Goal: Find specific page/section: Find specific page/section

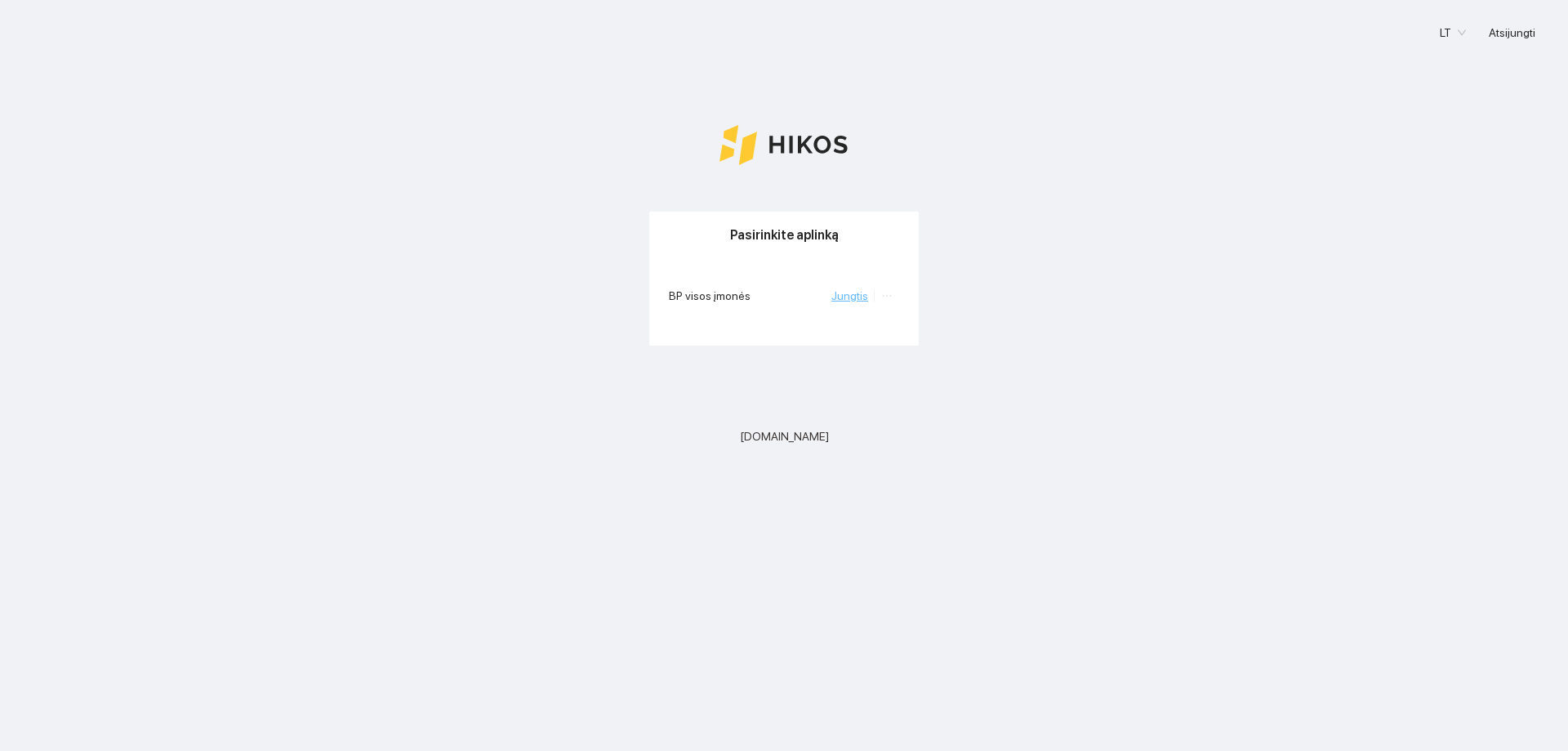
click at [844, 298] on link "Jungtis" at bounding box center [849, 296] width 37 height 13
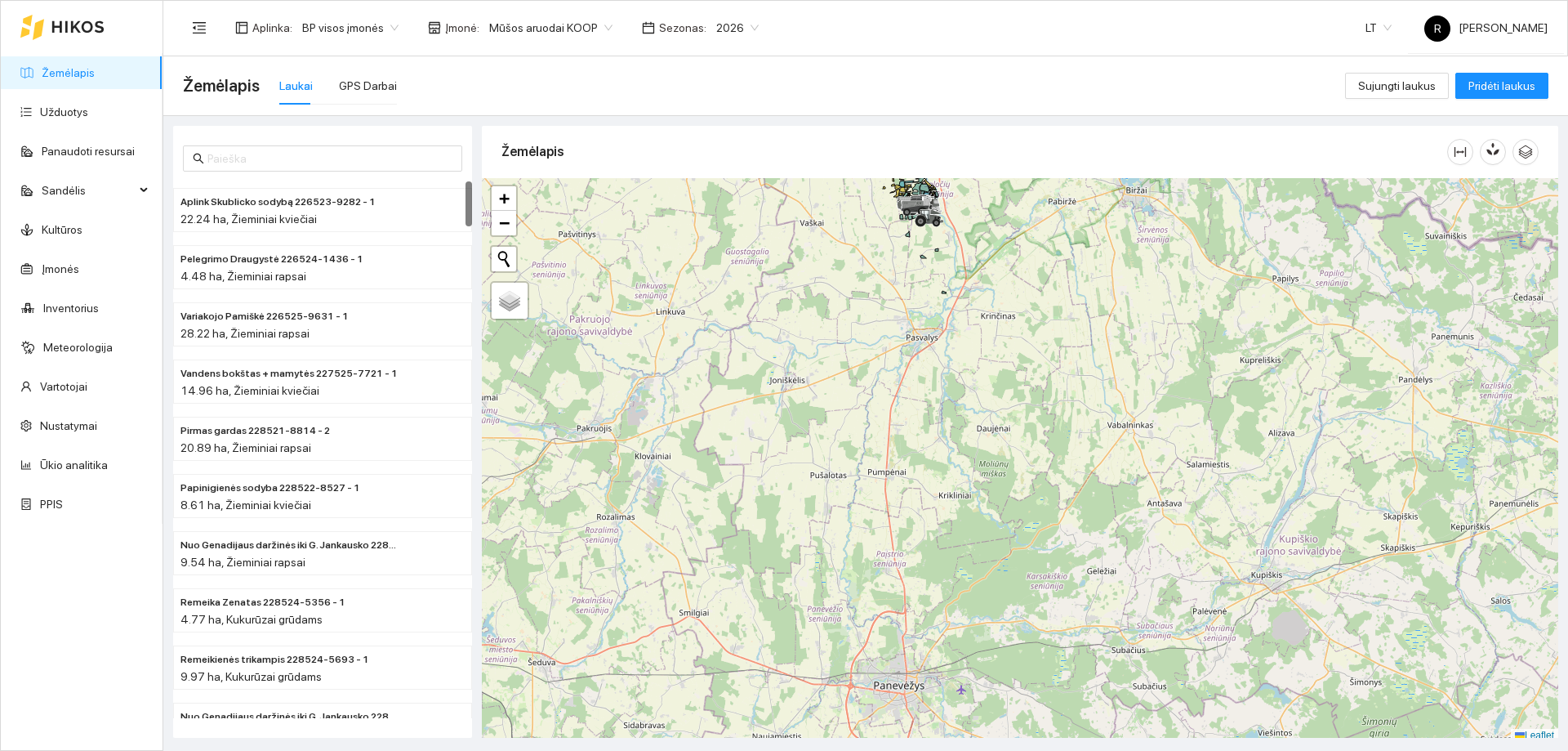
scroll to position [5, 0]
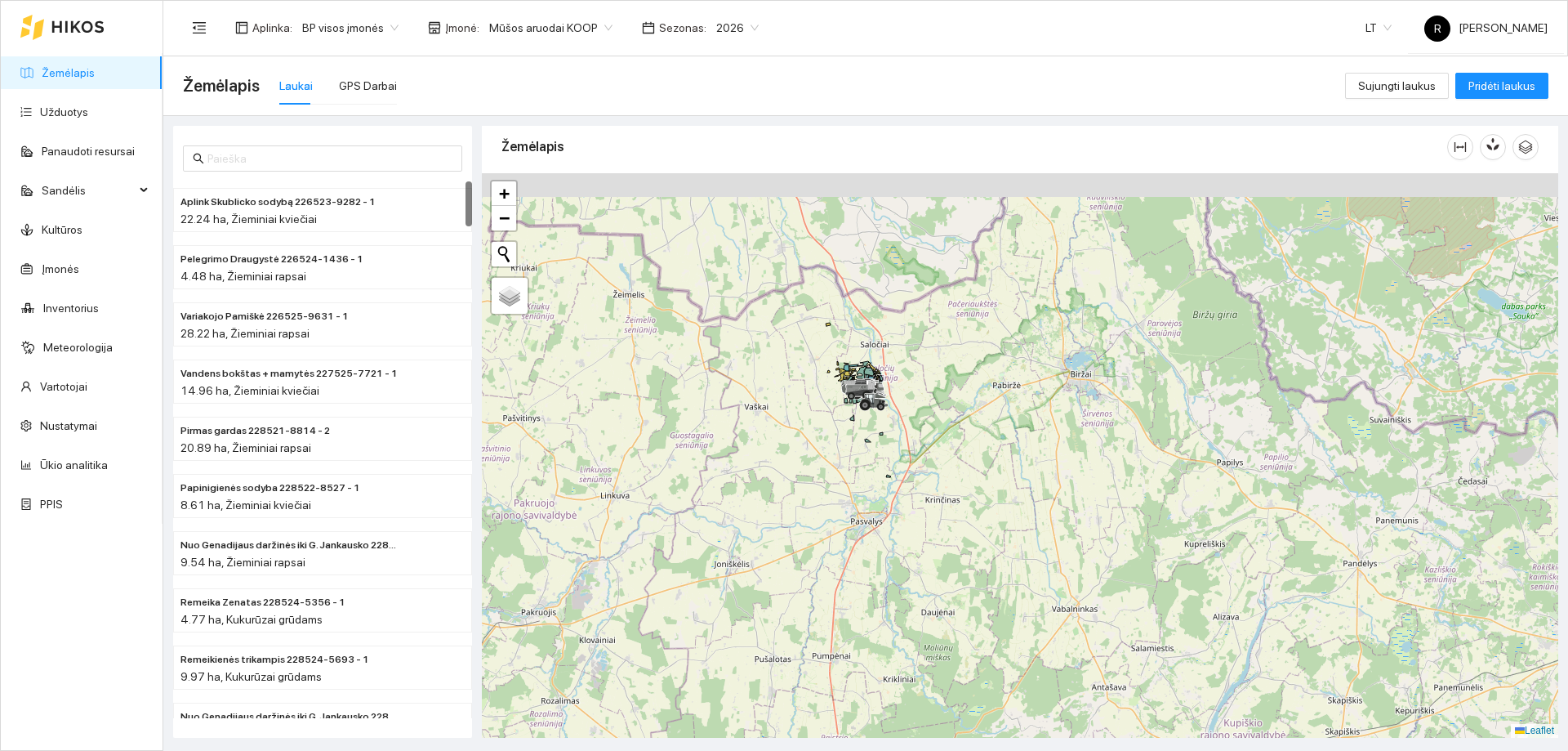
drag, startPoint x: 890, startPoint y: 266, endPoint x: 822, endPoint y: 451, distance: 197.1
click at [825, 464] on div at bounding box center [1020, 456] width 1077 height 564
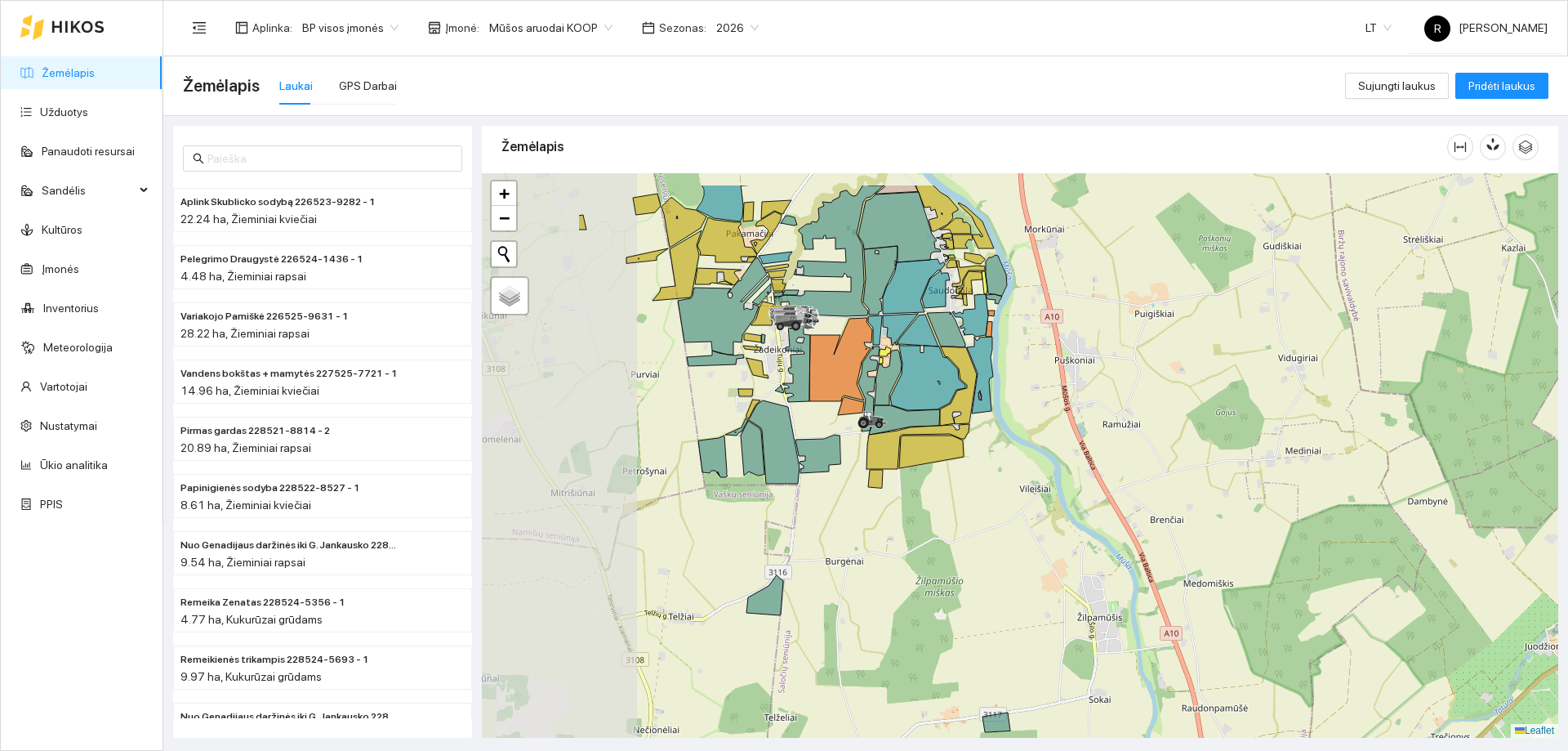
drag, startPoint x: 811, startPoint y: 372, endPoint x: 1016, endPoint y: 442, distance: 216.6
click at [1016, 442] on div at bounding box center [1020, 456] width 1077 height 564
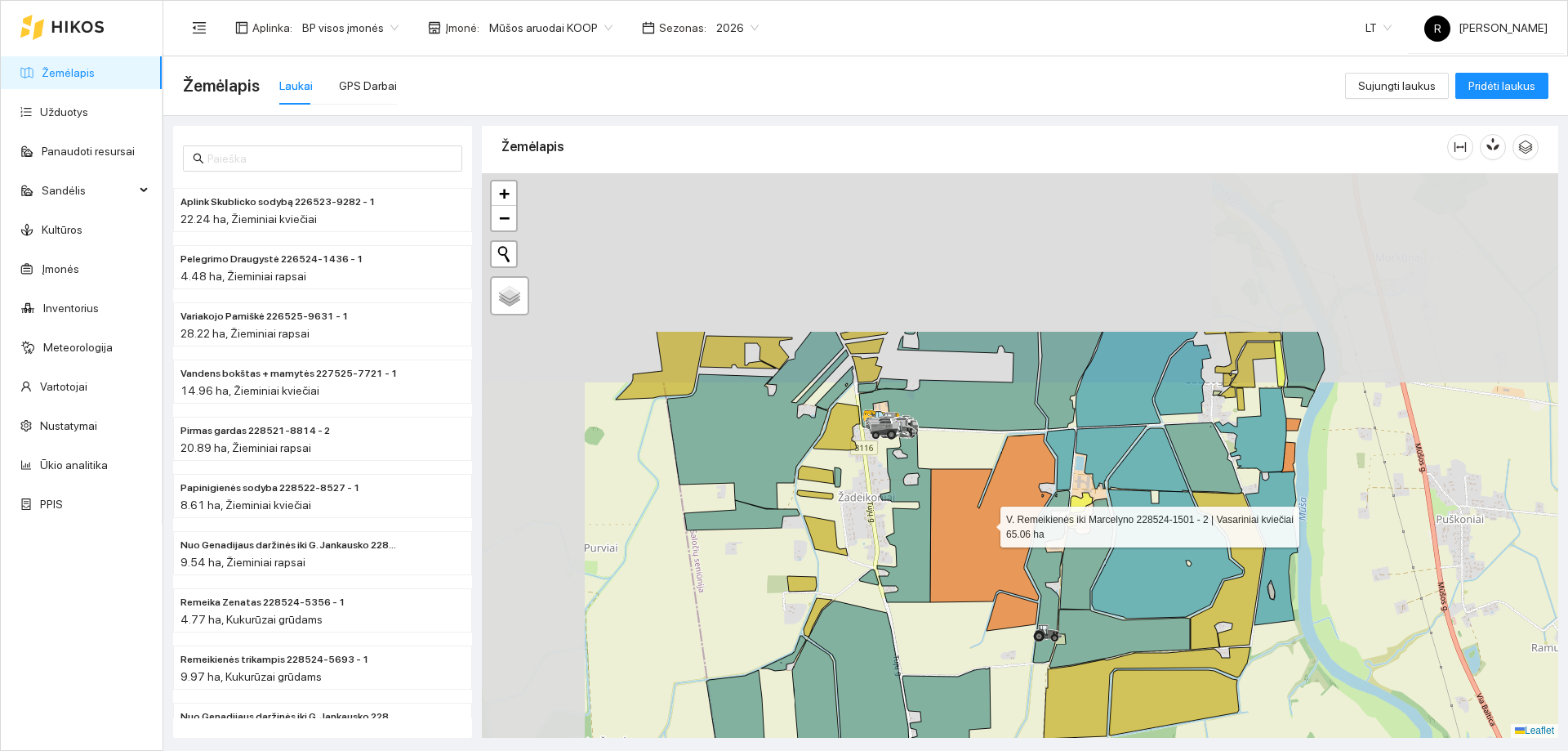
drag, startPoint x: 825, startPoint y: 308, endPoint x: 986, endPoint y: 522, distance: 267.8
click at [986, 522] on icon at bounding box center [993, 518] width 125 height 169
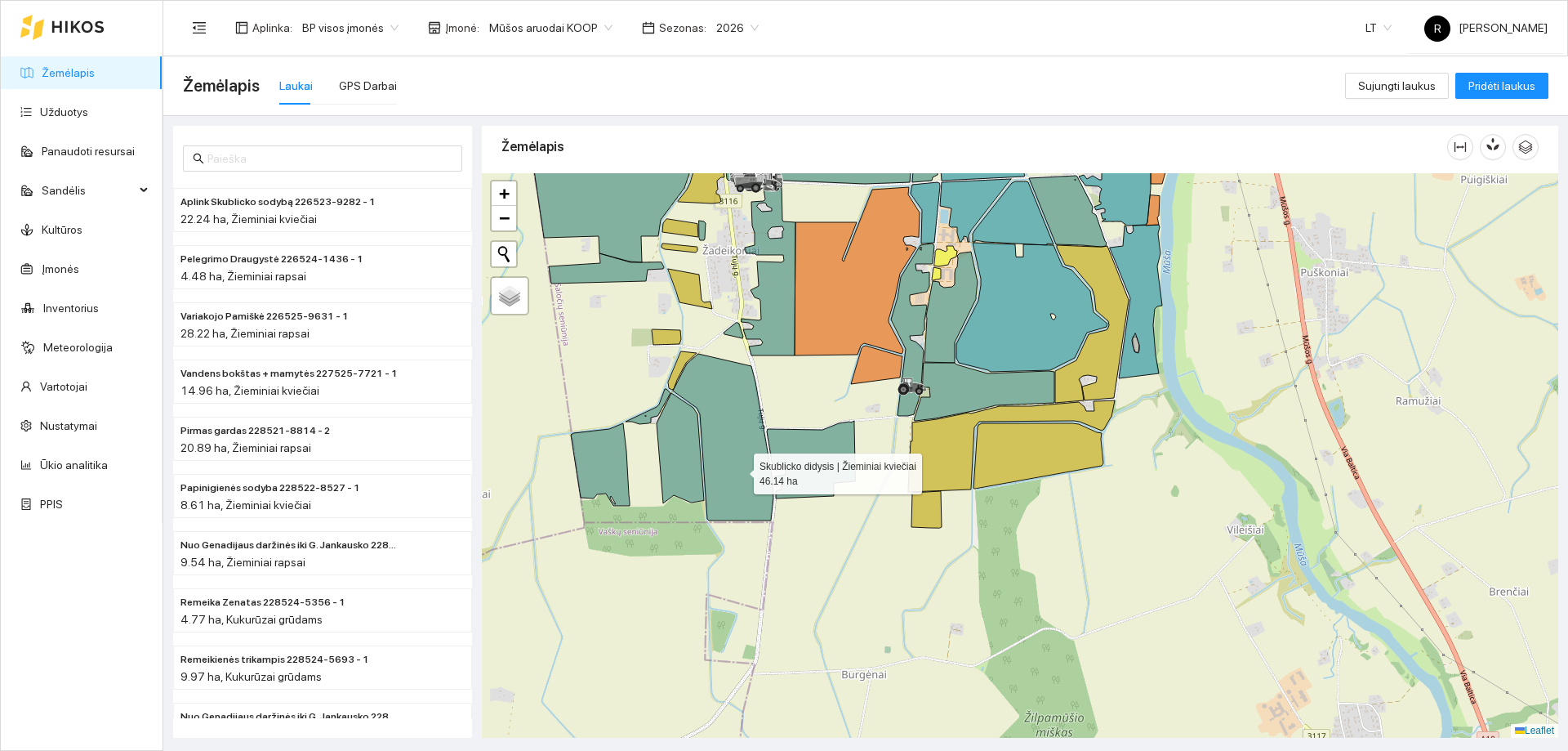
drag, startPoint x: 734, startPoint y: 638, endPoint x: 740, endPoint y: 469, distance: 169.1
click at [740, 469] on icon at bounding box center [723, 437] width 100 height 167
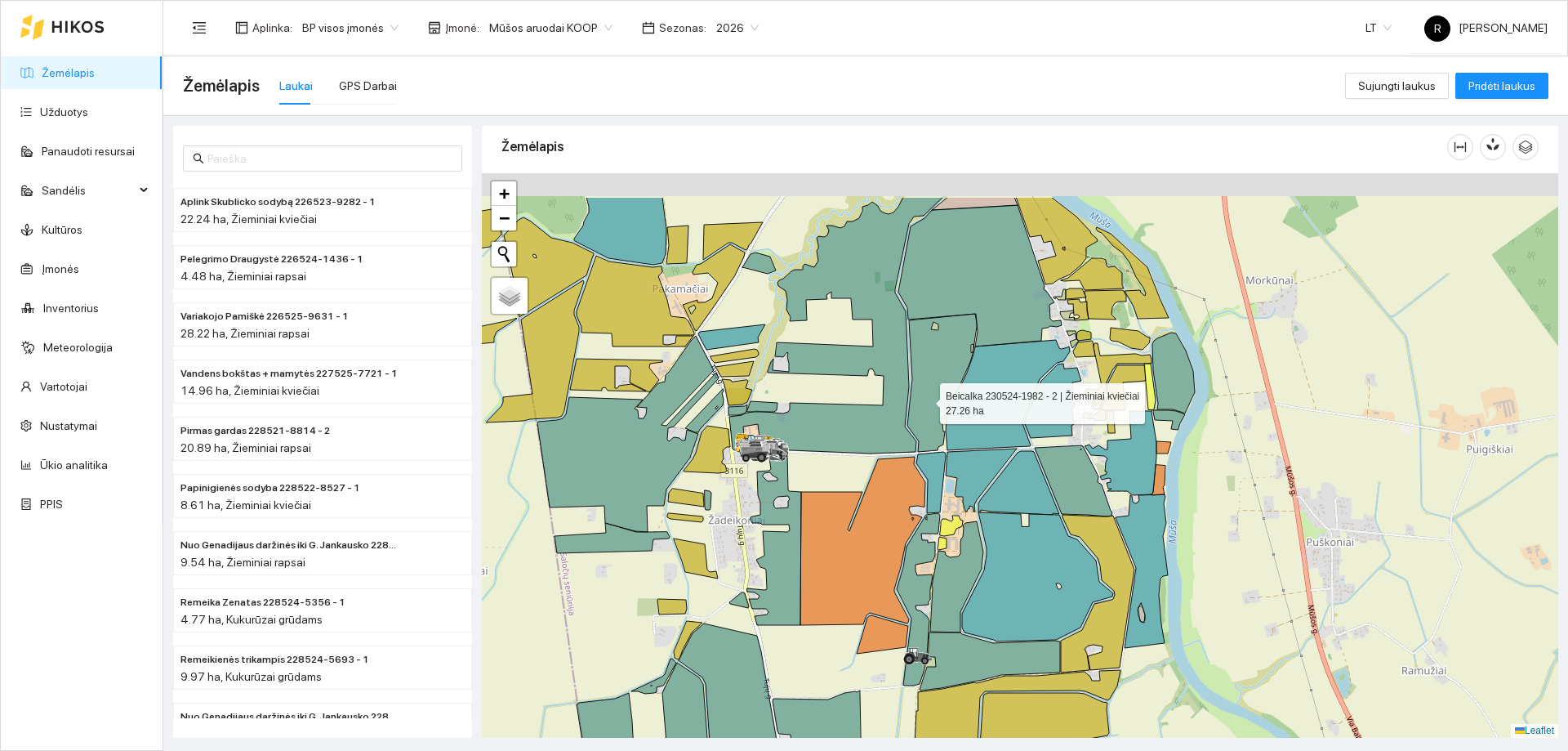
drag, startPoint x: 855, startPoint y: 315, endPoint x: 960, endPoint y: 447, distance: 168.7
click at [960, 447] on icon at bounding box center [942, 383] width 69 height 138
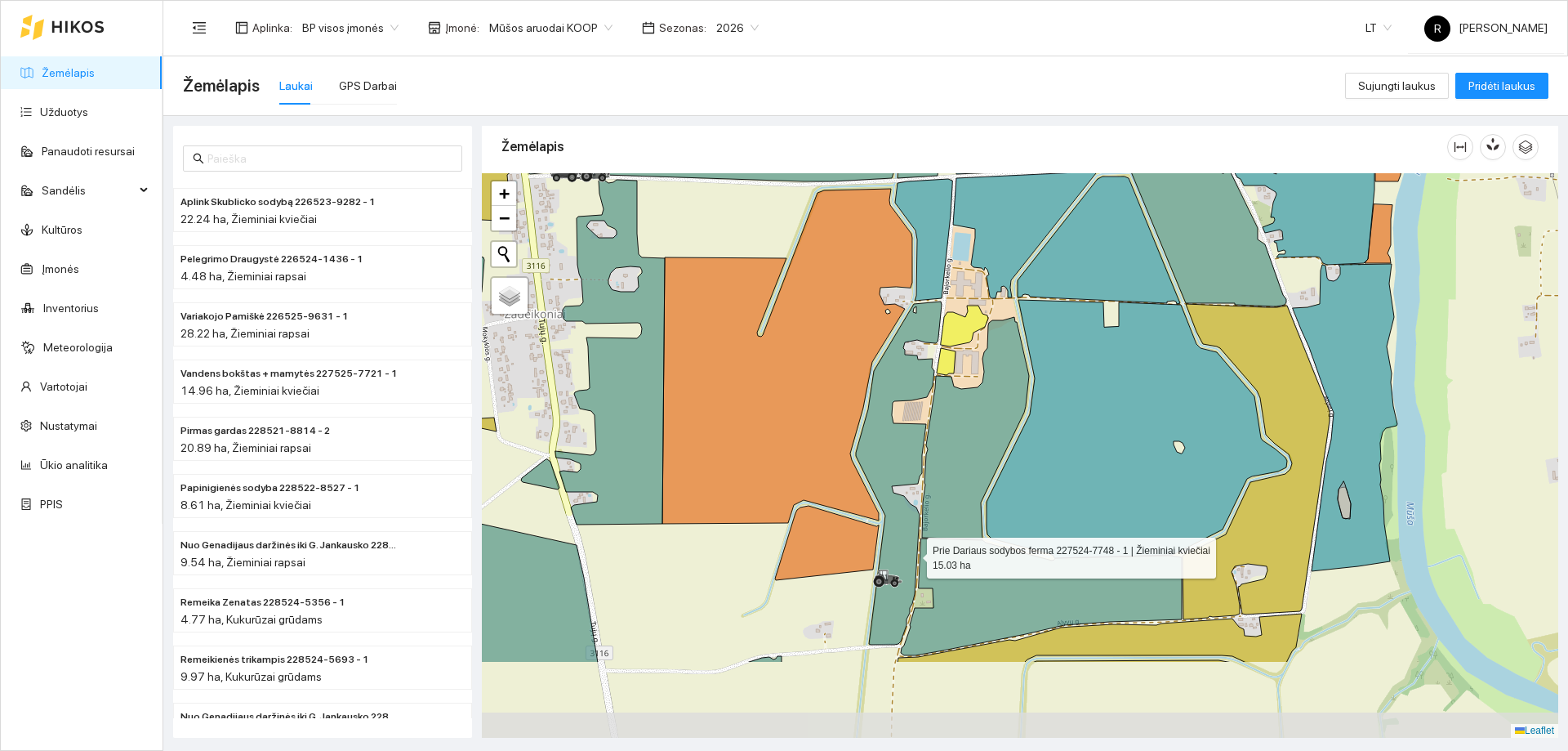
drag, startPoint x: 985, startPoint y: 687, endPoint x: 912, endPoint y: 554, distance: 151.7
click at [912, 554] on icon at bounding box center [899, 473] width 86 height 343
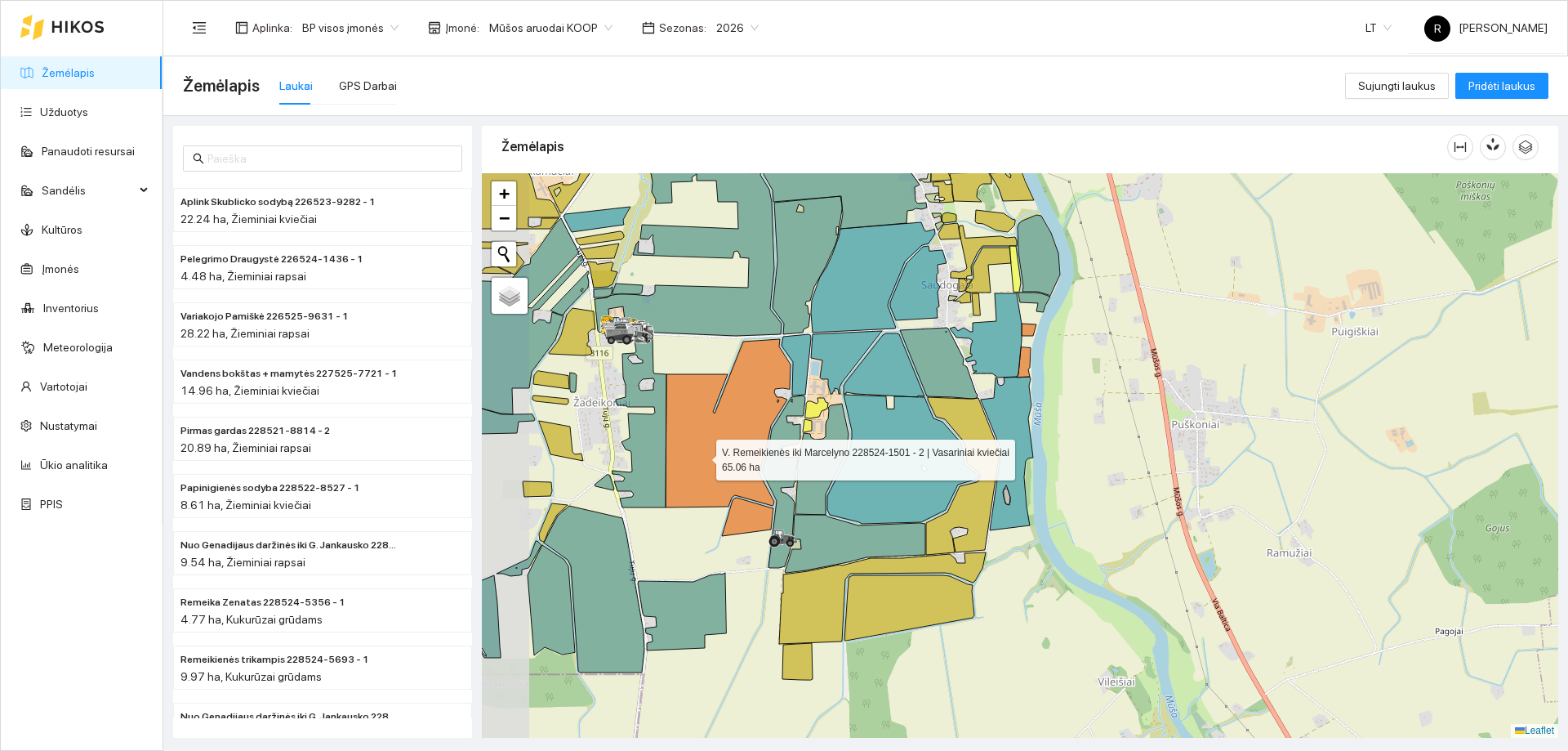
drag, startPoint x: 651, startPoint y: 431, endPoint x: 754, endPoint y: 490, distance: 118.7
click at [753, 490] on icon at bounding box center [727, 424] width 125 height 169
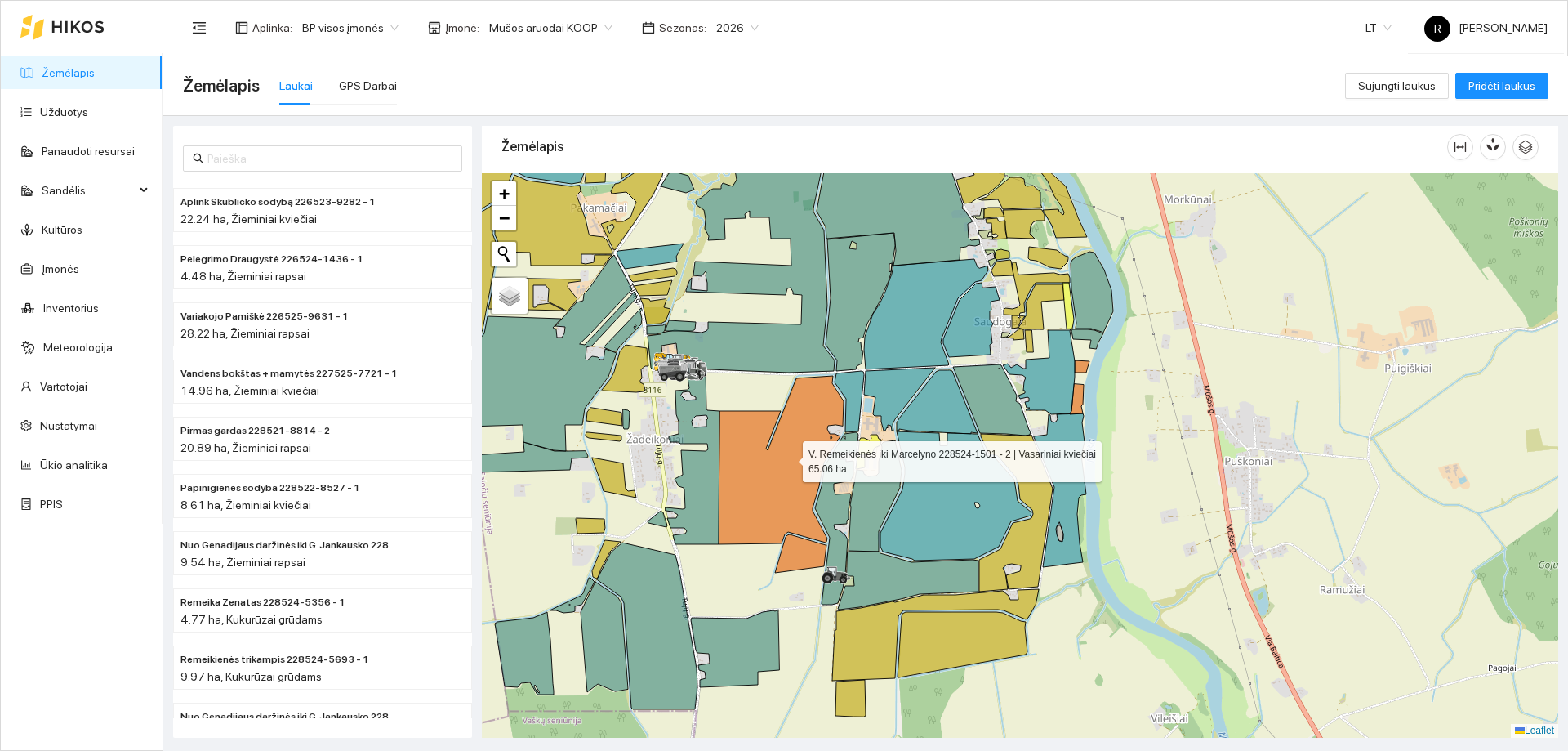
drag, startPoint x: 817, startPoint y: 532, endPoint x: 823, endPoint y: 539, distance: 9.2
click at [823, 539] on icon at bounding box center [781, 460] width 125 height 169
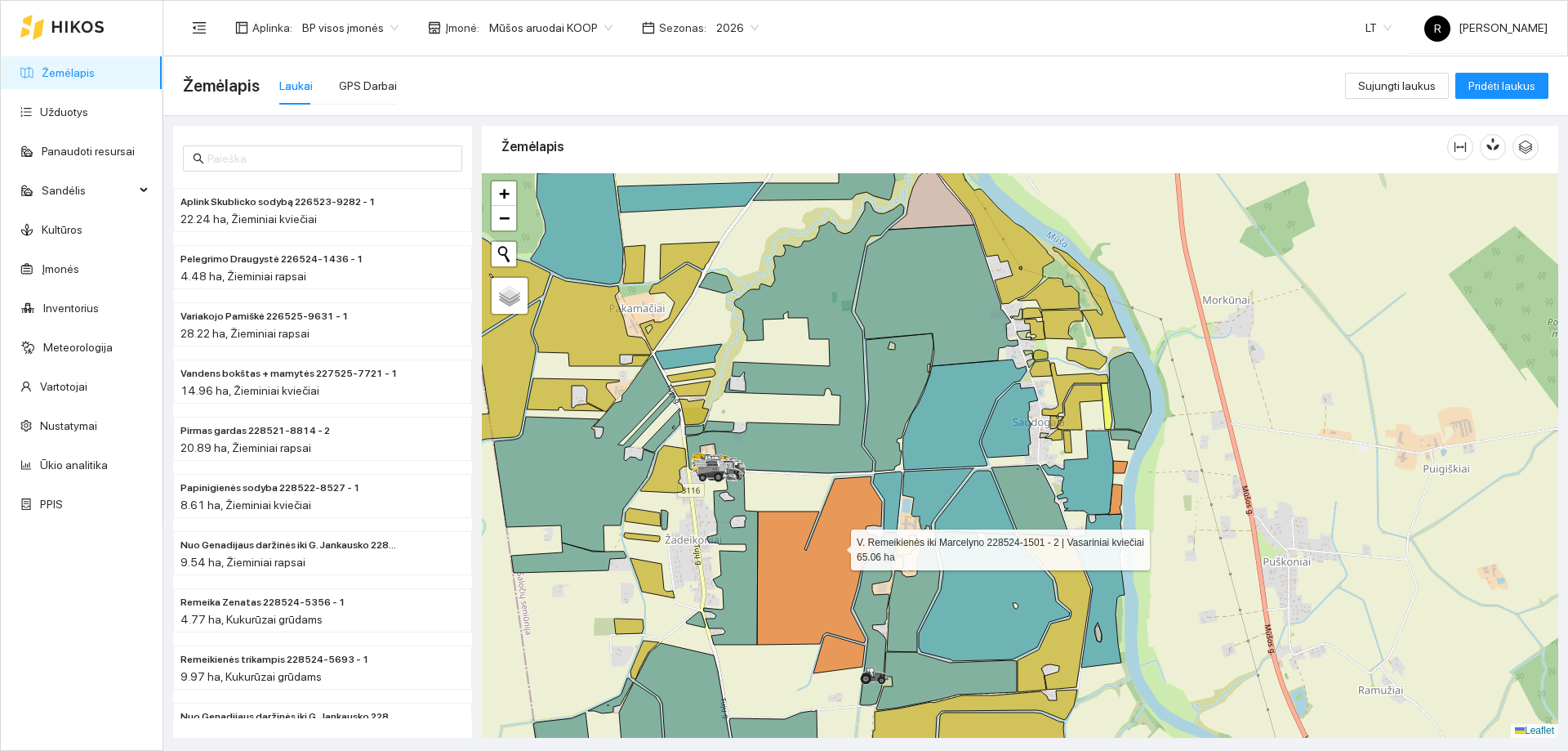
drag, startPoint x: 829, startPoint y: 519, endPoint x: 839, endPoint y: 548, distance: 30.7
click at [839, 548] on icon at bounding box center [819, 561] width 125 height 169
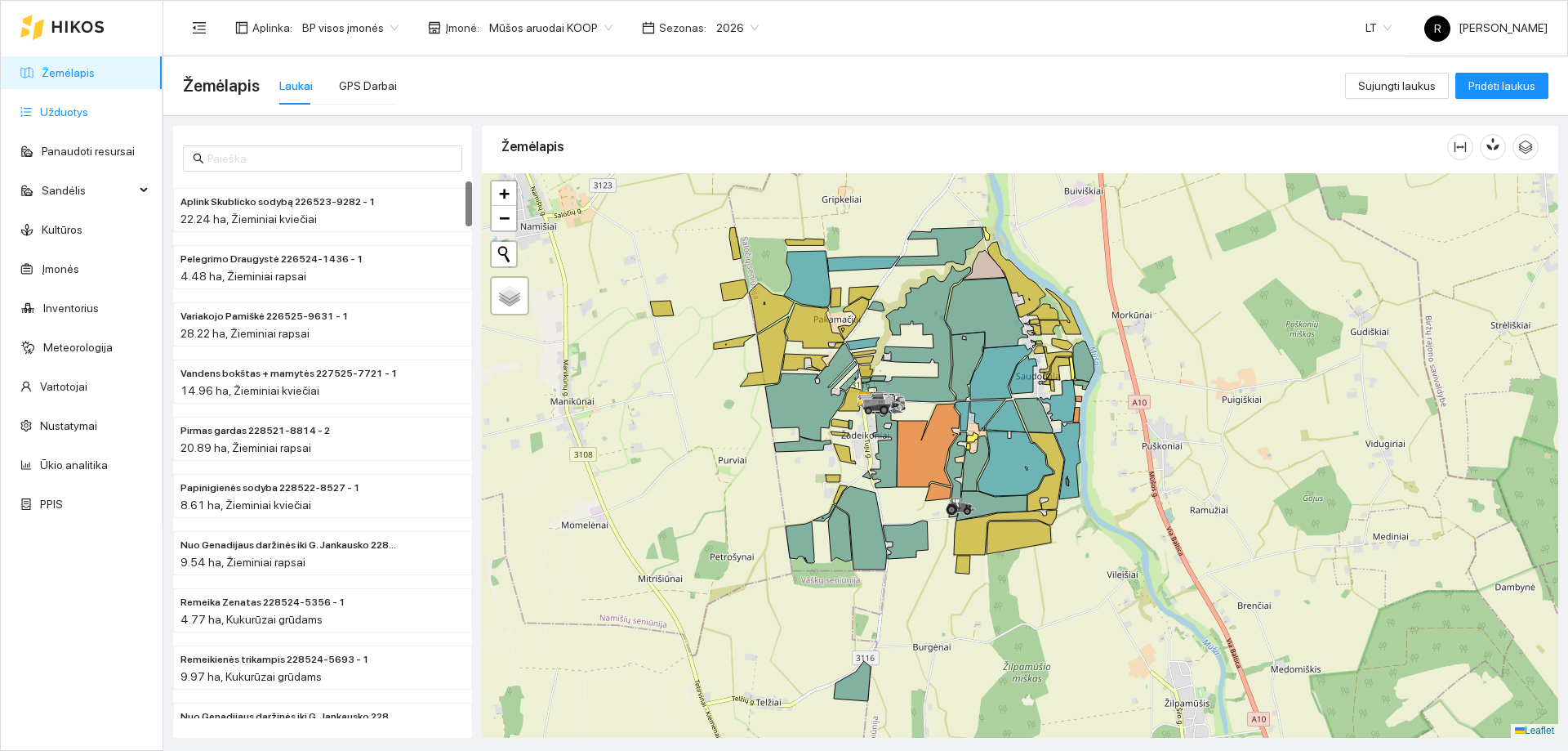
click at [42, 108] on link "Užduotys" at bounding box center [64, 112] width 48 height 13
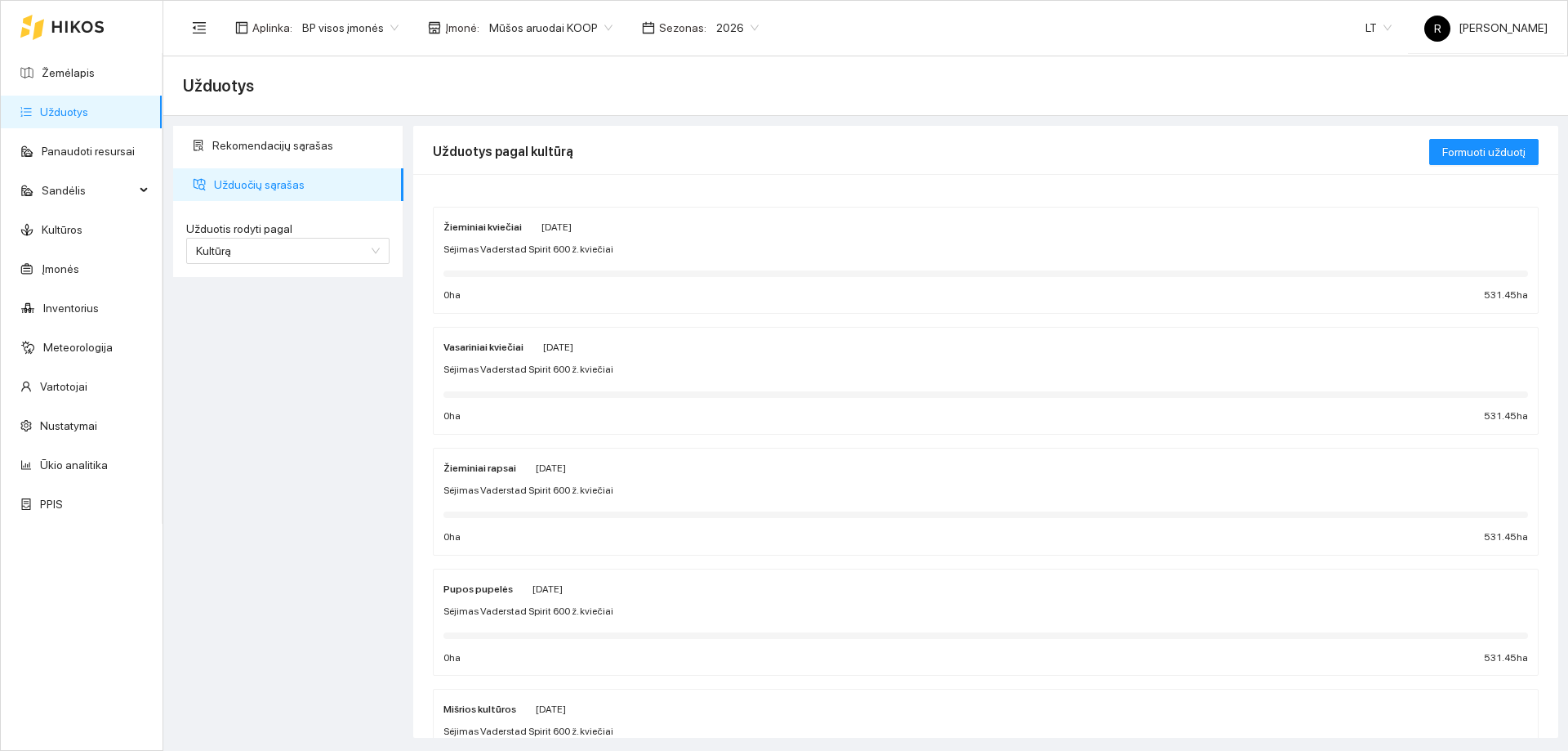
click at [480, 233] on div "Žieminiai kviečiai" at bounding box center [483, 226] width 79 height 18
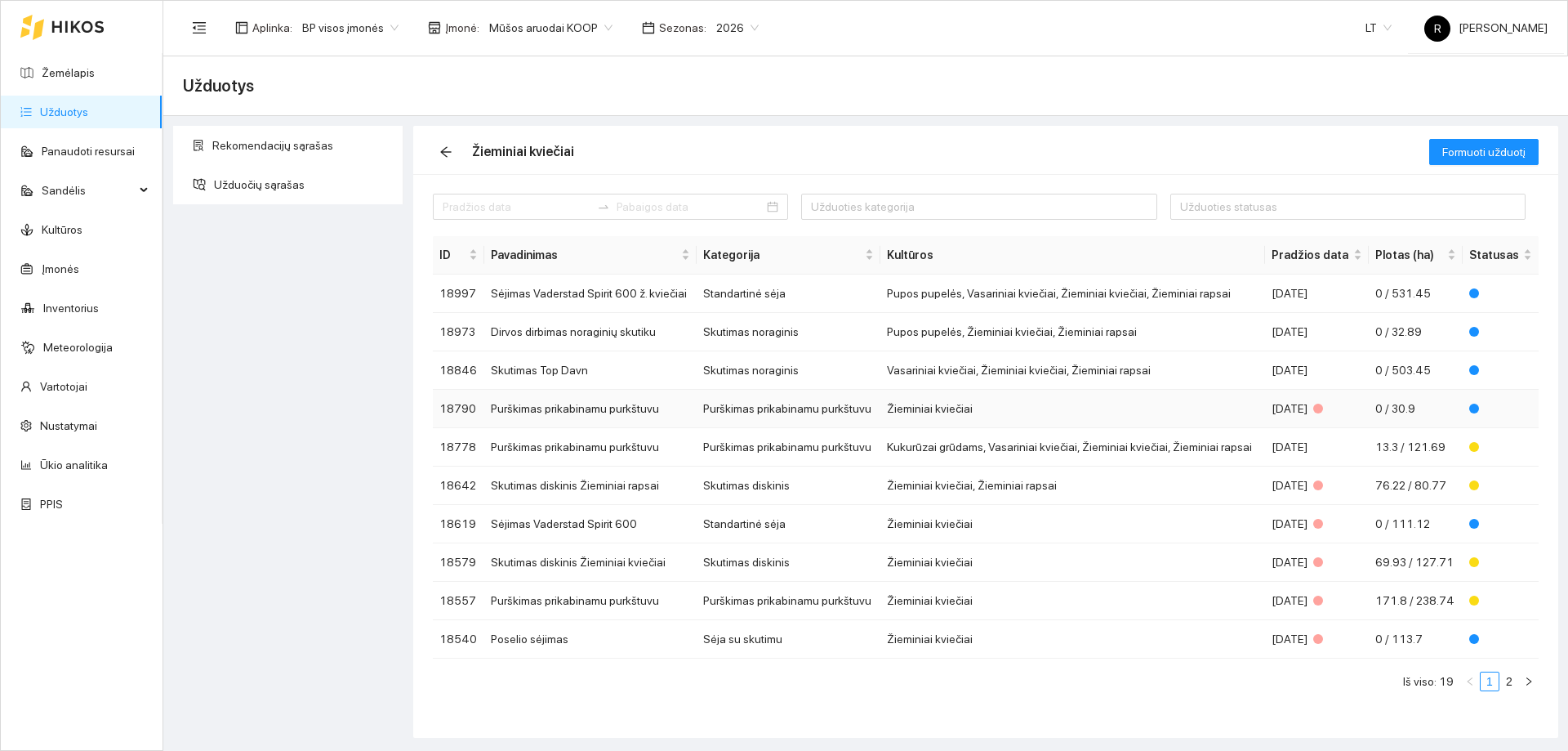
click at [734, 410] on td "Purškimas prikabinamu purkštuvu" at bounding box center [788, 409] width 184 height 38
